Goal: Task Accomplishment & Management: Manage account settings

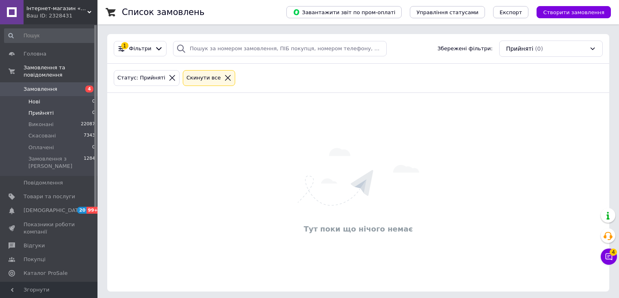
click at [35, 98] on span "Нові" at bounding box center [34, 101] width 12 height 7
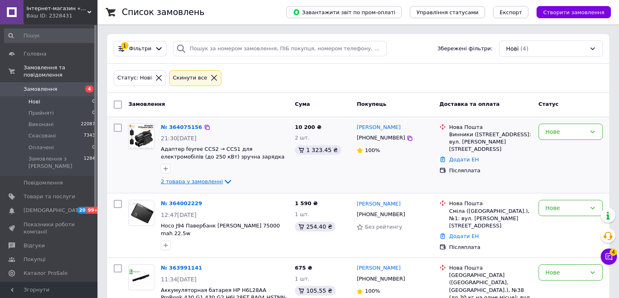
click at [223, 183] on icon at bounding box center [228, 182] width 10 height 10
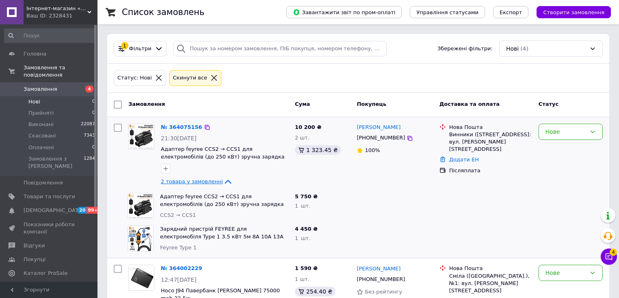
click at [225, 183] on icon at bounding box center [228, 182] width 6 height 4
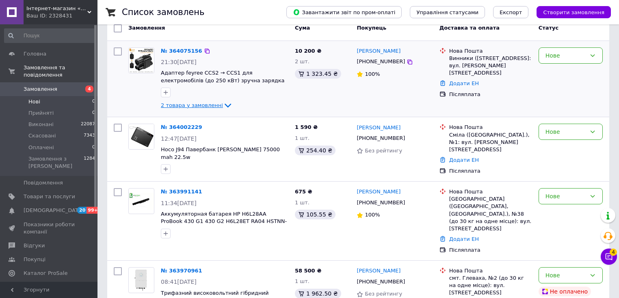
scroll to position [89, 0]
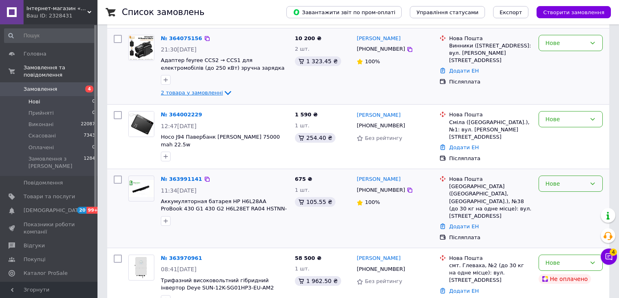
click at [554, 179] on div "Нове" at bounding box center [565, 183] width 41 height 9
click at [554, 190] on li "Прийнято" at bounding box center [570, 193] width 63 height 15
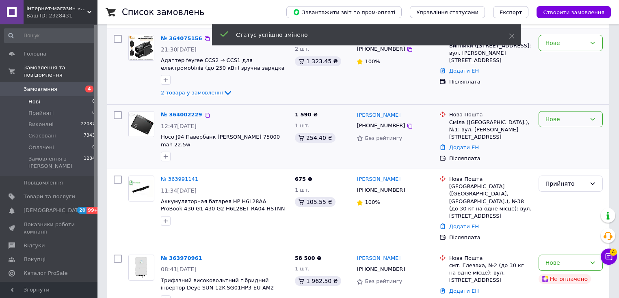
click at [563, 117] on div "Нове" at bounding box center [565, 119] width 41 height 9
click at [562, 132] on li "Прийнято" at bounding box center [570, 136] width 63 height 15
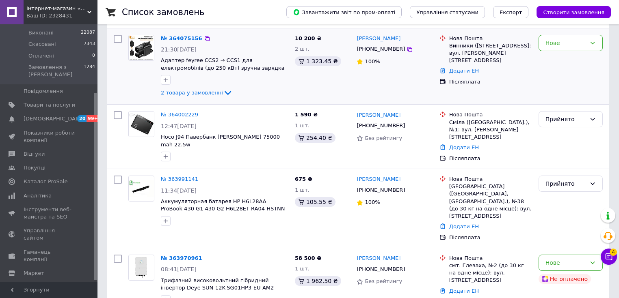
scroll to position [95, 0]
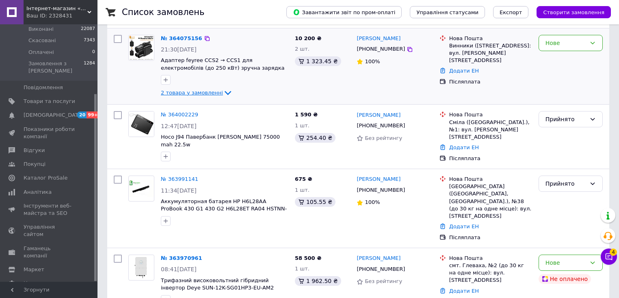
drag, startPoint x: 95, startPoint y: 169, endPoint x: 101, endPoint y: 244, distance: 75.0
click at [101, 244] on div "Інтернет-магазин «MyBattery» Ваш ID: 2328431 Сайт Інтернет-магазин «MyBattery» …" at bounding box center [309, 116] width 619 height 411
click at [35, 245] on span "Гаманець компанії" at bounding box center [50, 252] width 52 height 15
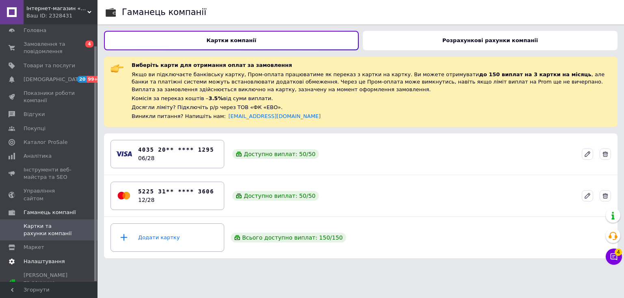
click at [39, 258] on span "Налаштування" at bounding box center [44, 261] width 41 height 7
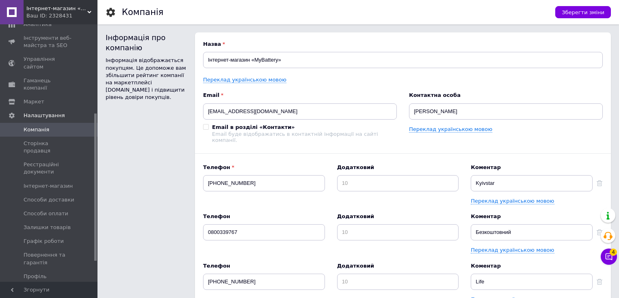
scroll to position [158, 0]
drag, startPoint x: 94, startPoint y: 118, endPoint x: 102, endPoint y: 194, distance: 76.8
click at [49, 208] on span "Способи оплати" at bounding box center [46, 211] width 45 height 7
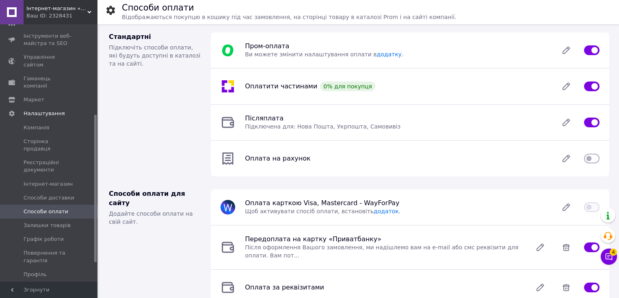
click at [430, 122] on div "Післяплата   Підключена для: Нова Пошта, Укрпошта, Самовивіз" at bounding box center [396, 122] width 313 height 16
click at [569, 123] on icon at bounding box center [566, 122] width 16 height 16
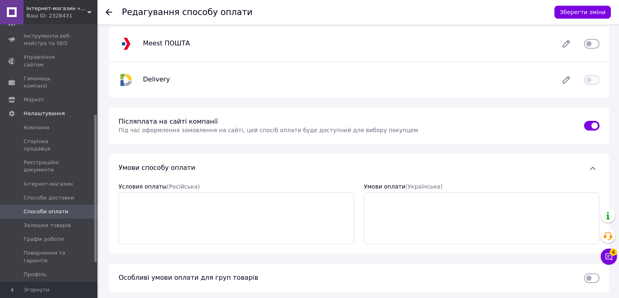
scroll to position [267, 0]
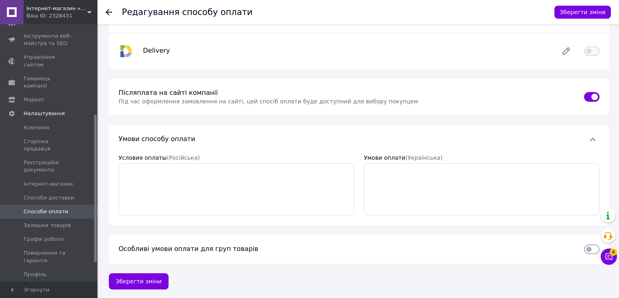
click at [49, 208] on span "Способи оплати" at bounding box center [46, 211] width 45 height 7
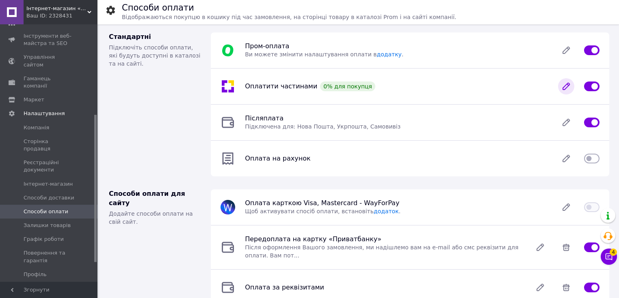
click at [564, 86] on icon at bounding box center [566, 86] width 16 height 16
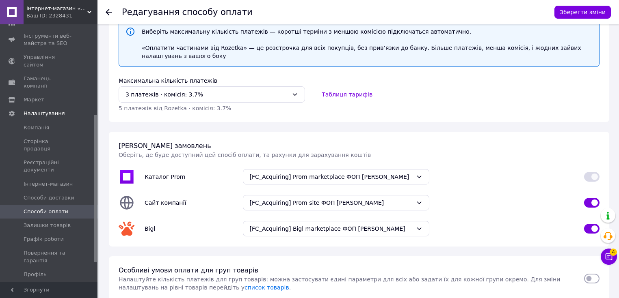
scroll to position [127, 0]
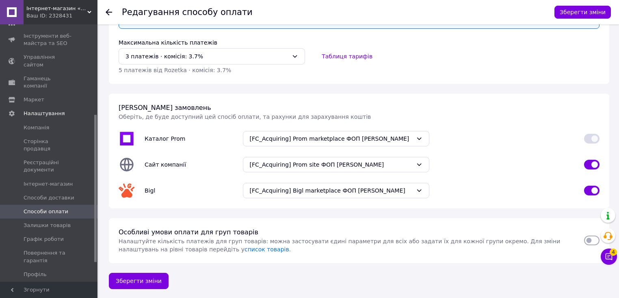
click at [576, 137] on div "Каталог Prom [FC_Acquiring] Prom marketplace ФОП Кирийчук Олександр Михайлович" at bounding box center [359, 139] width 490 height 26
click at [143, 280] on button "Зберегти зміни" at bounding box center [139, 281] width 60 height 16
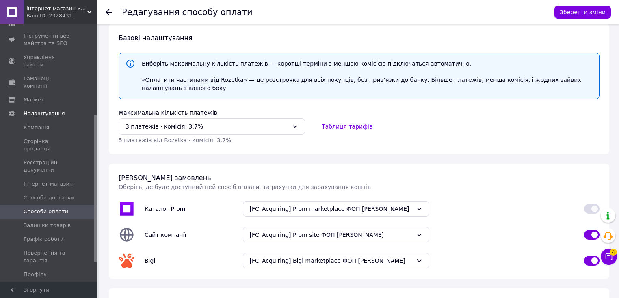
scroll to position [191, 0]
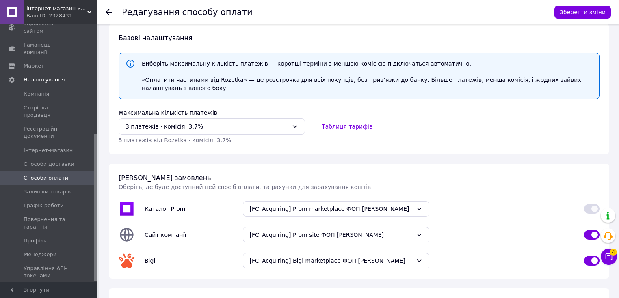
drag, startPoint x: 95, startPoint y: 176, endPoint x: 99, endPoint y: 234, distance: 58.1
click at [99, 234] on div "Інтернет-магазин «MyBattery» Ваш ID: 2328431 Сайт Інтернет-магазин «MyBattery» …" at bounding box center [309, 156] width 619 height 427
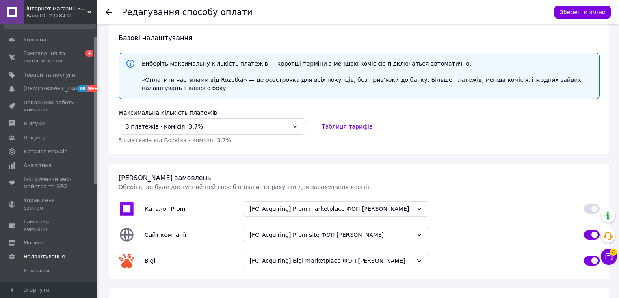
scroll to position [10, 0]
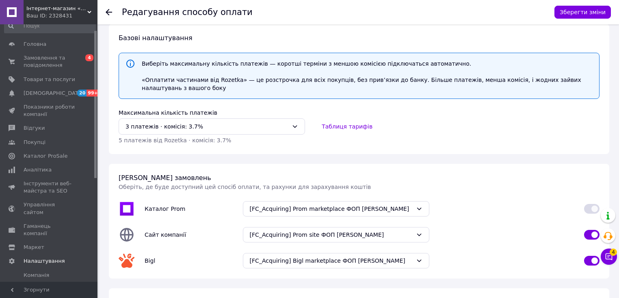
drag, startPoint x: 95, startPoint y: 232, endPoint x: 104, endPoint y: 129, distance: 103.5
click at [104, 129] on div "Інтернет-магазин «MyBattery» Ваш ID: 2328431 Сайт Інтернет-магазин «MyBattery» …" at bounding box center [309, 156] width 619 height 427
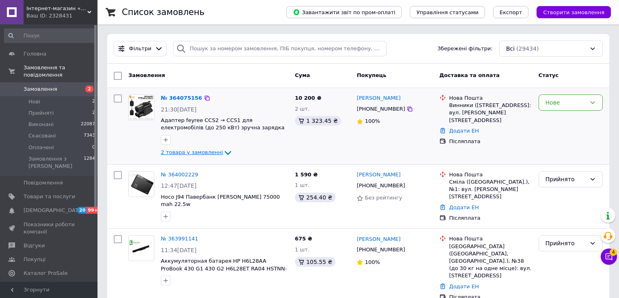
click at [223, 155] on icon at bounding box center [228, 153] width 10 height 10
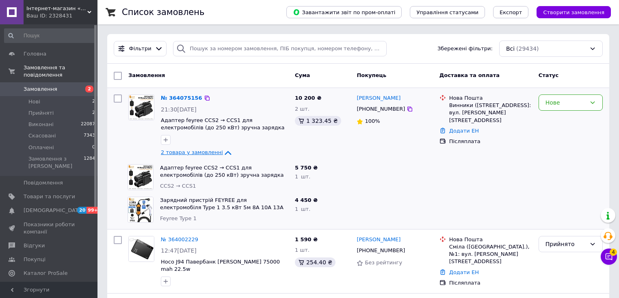
click at [223, 155] on icon at bounding box center [228, 153] width 10 height 10
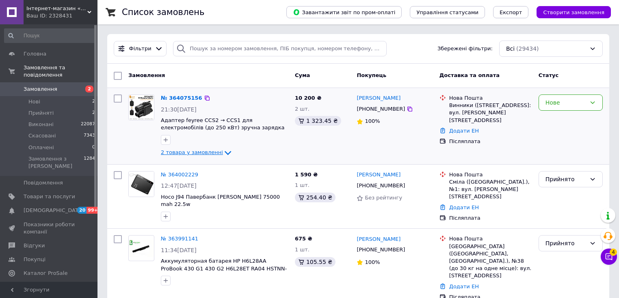
click at [223, 155] on icon at bounding box center [228, 153] width 10 height 10
